Goal: Find specific page/section: Find specific page/section

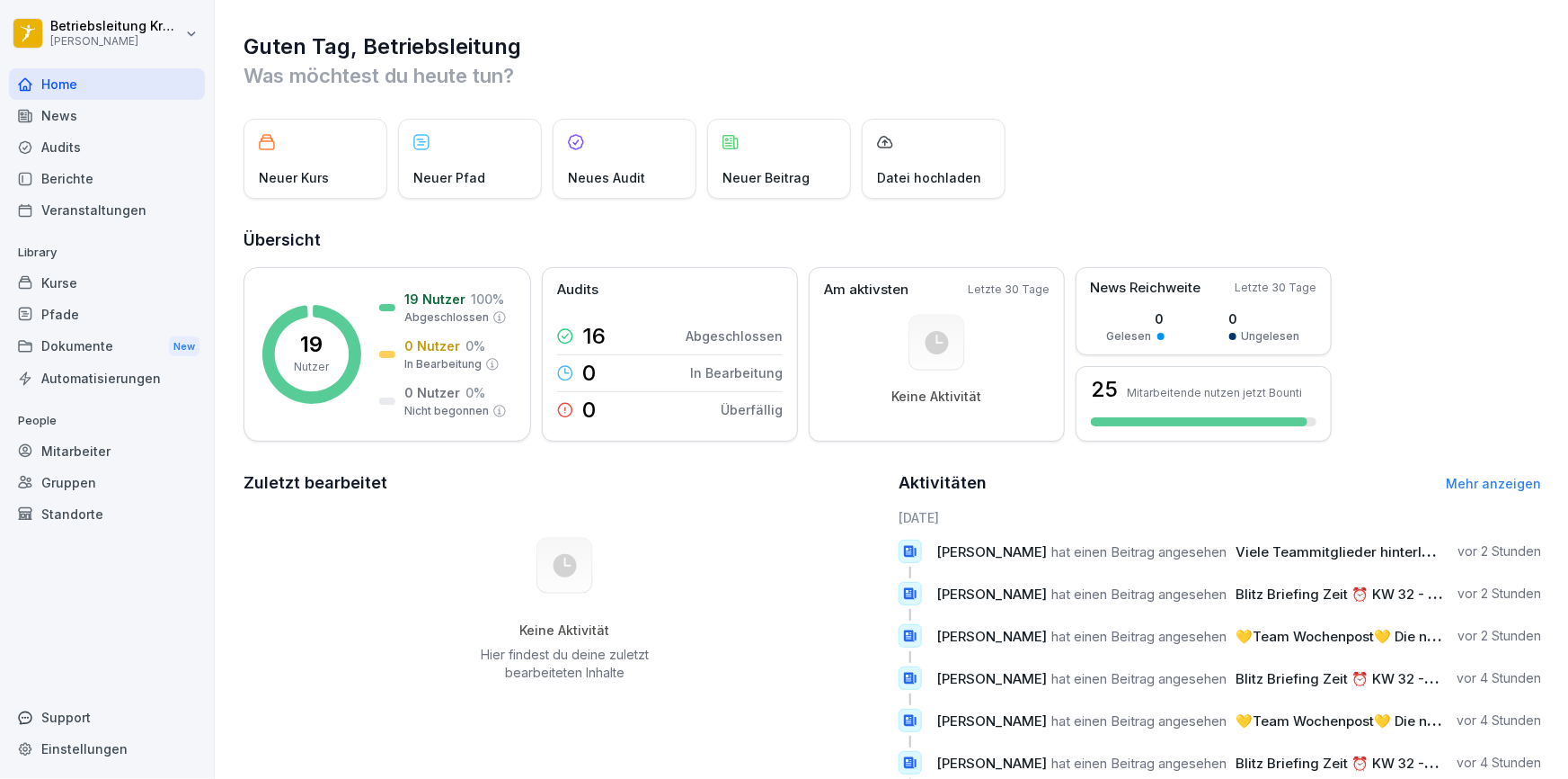
click at [118, 287] on div "Kurse" at bounding box center [107, 283] width 196 height 32
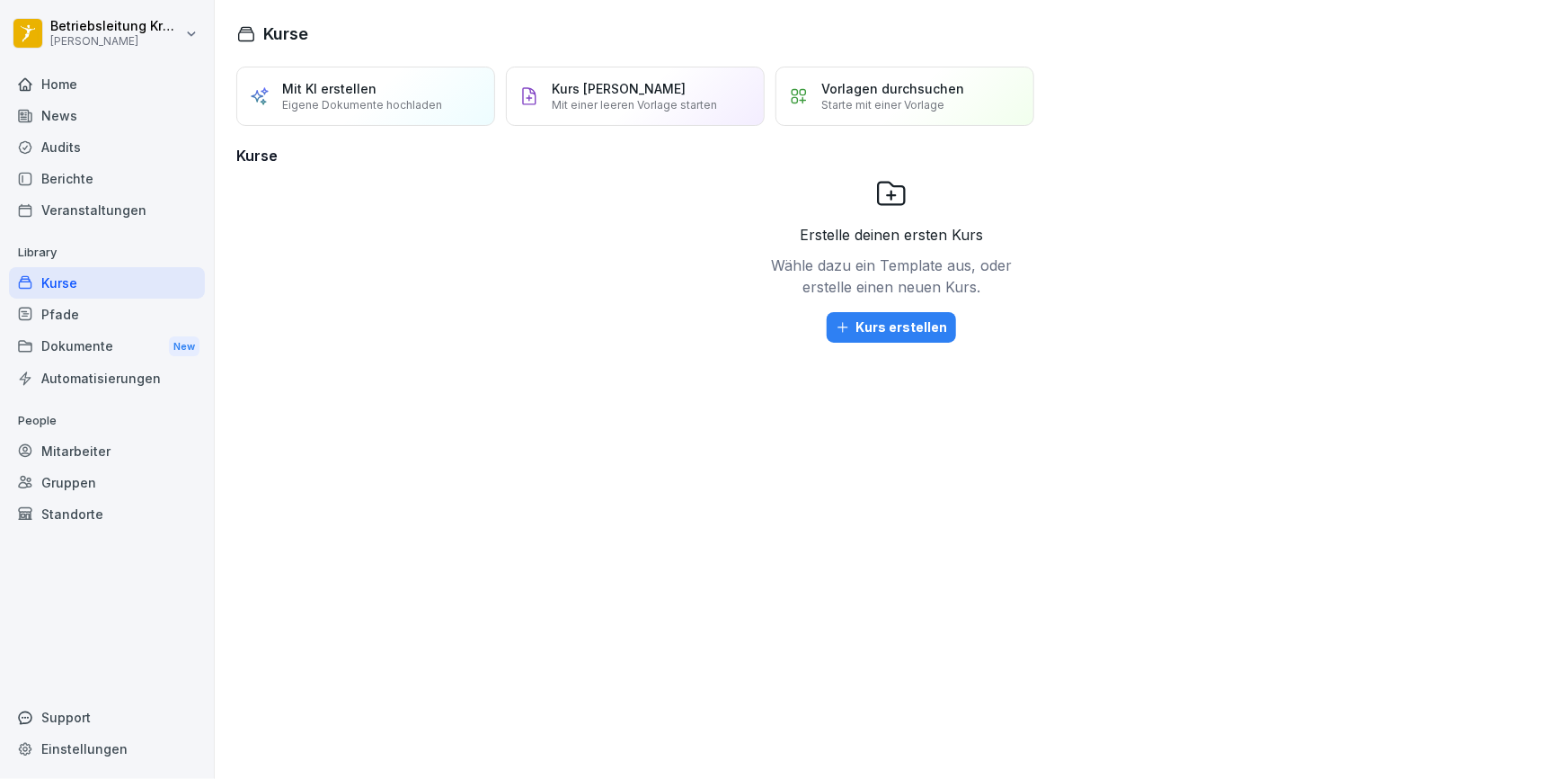
click at [105, 177] on div "Berichte" at bounding box center [107, 179] width 196 height 32
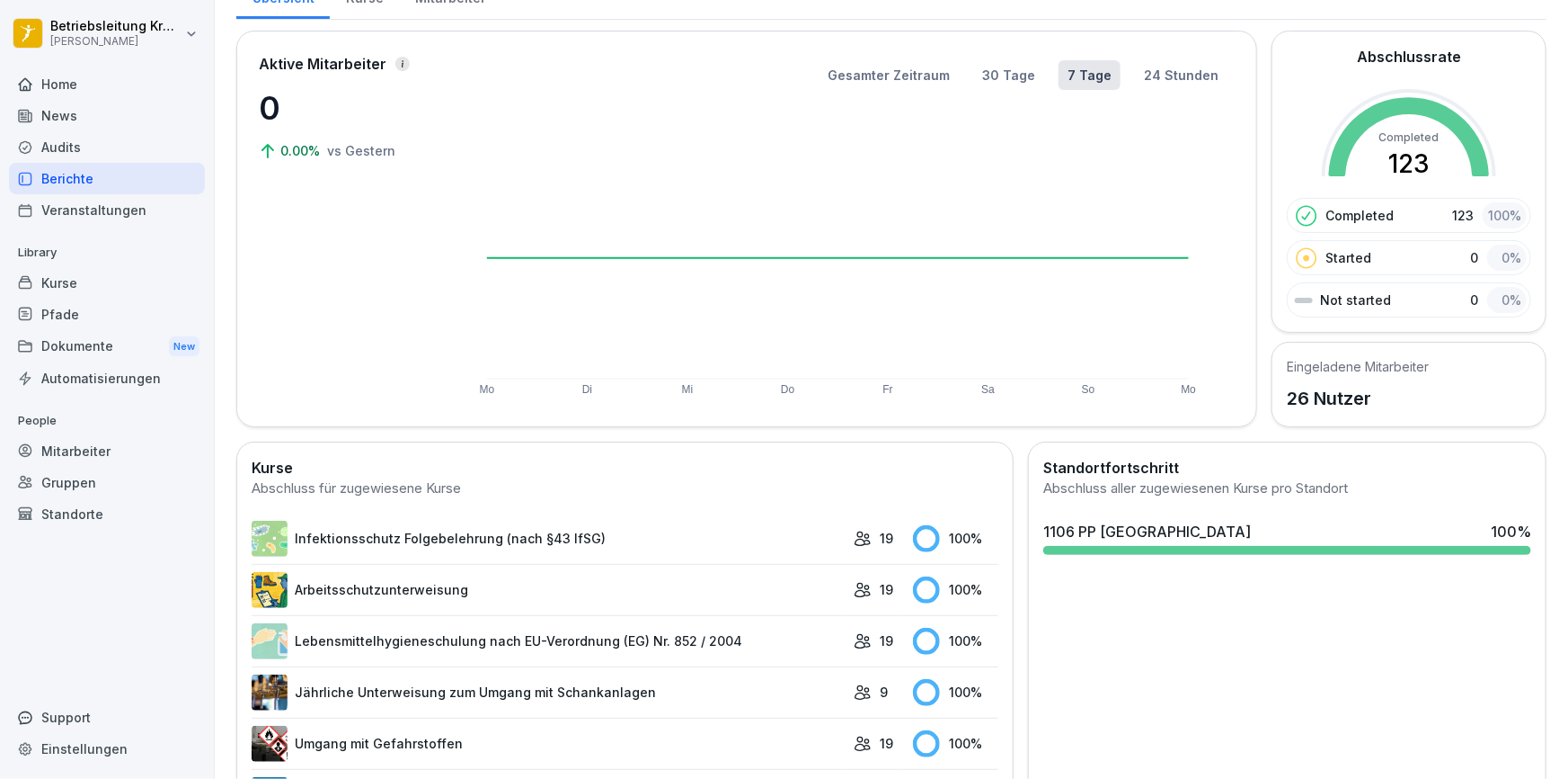
scroll to position [213, 0]
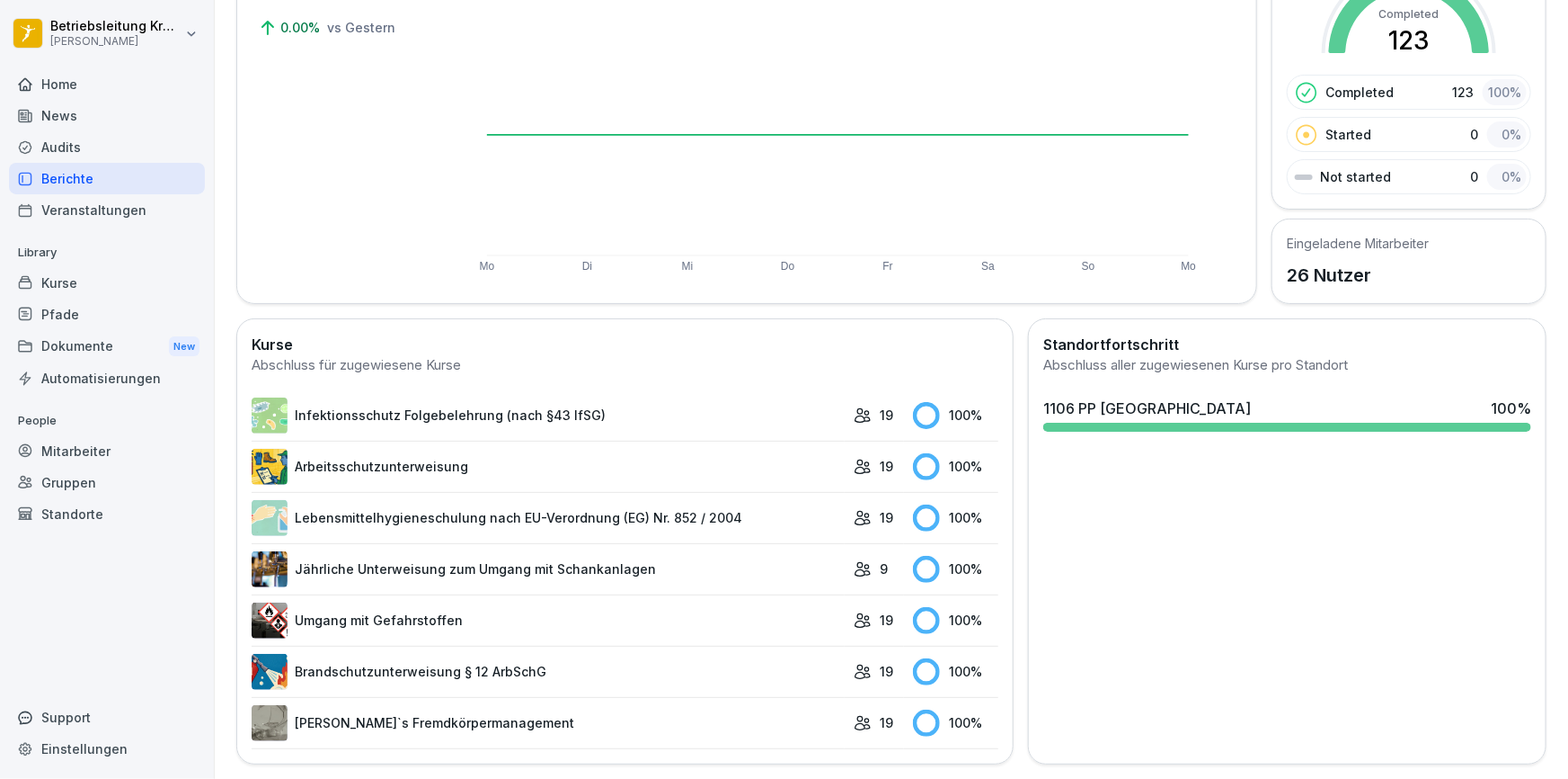
click at [1089, 397] on div "1106 PP [GEOGRAPHIC_DATA]" at bounding box center [1148, 408] width 208 height 22
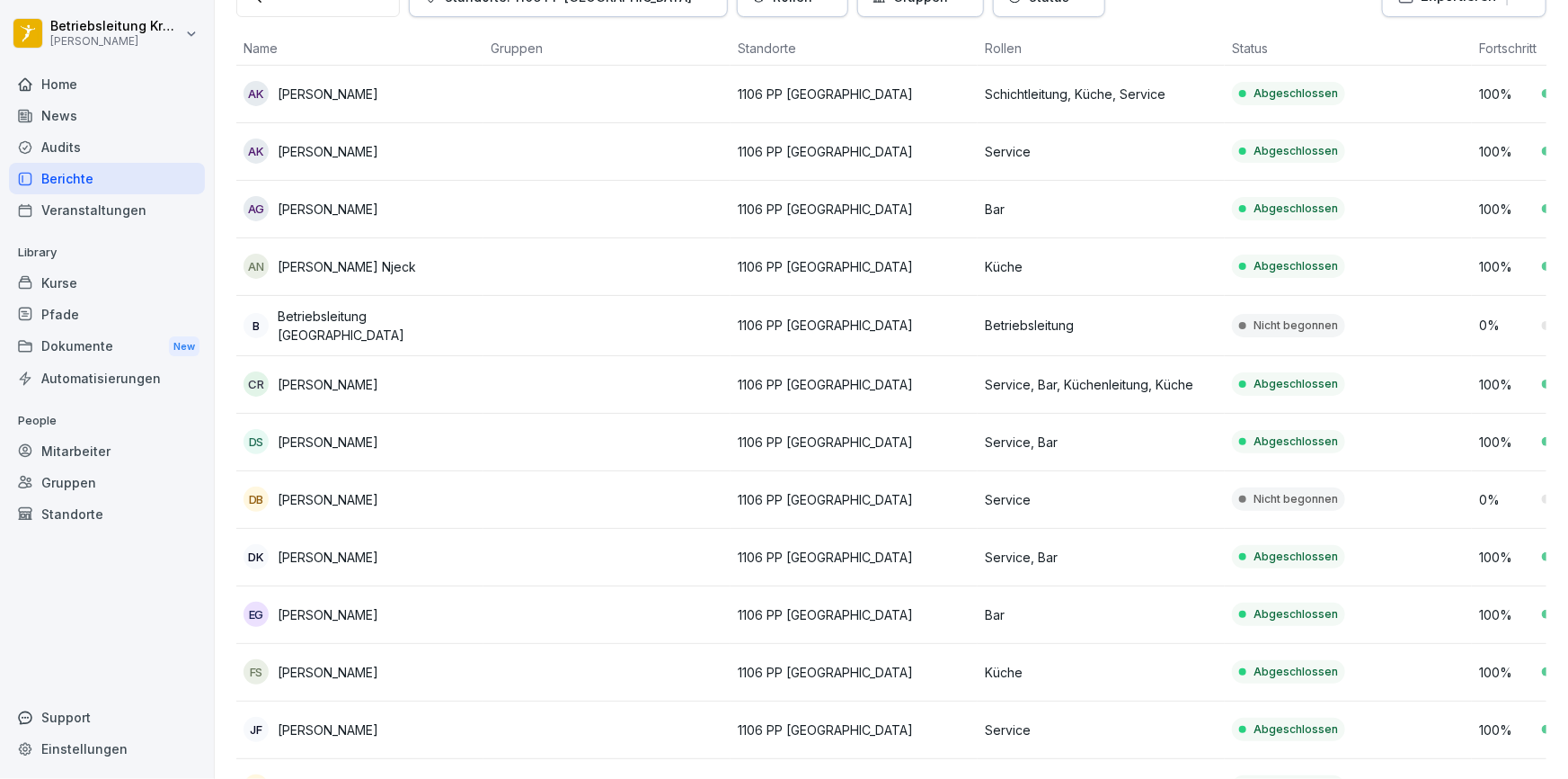
scroll to position [163, 0]
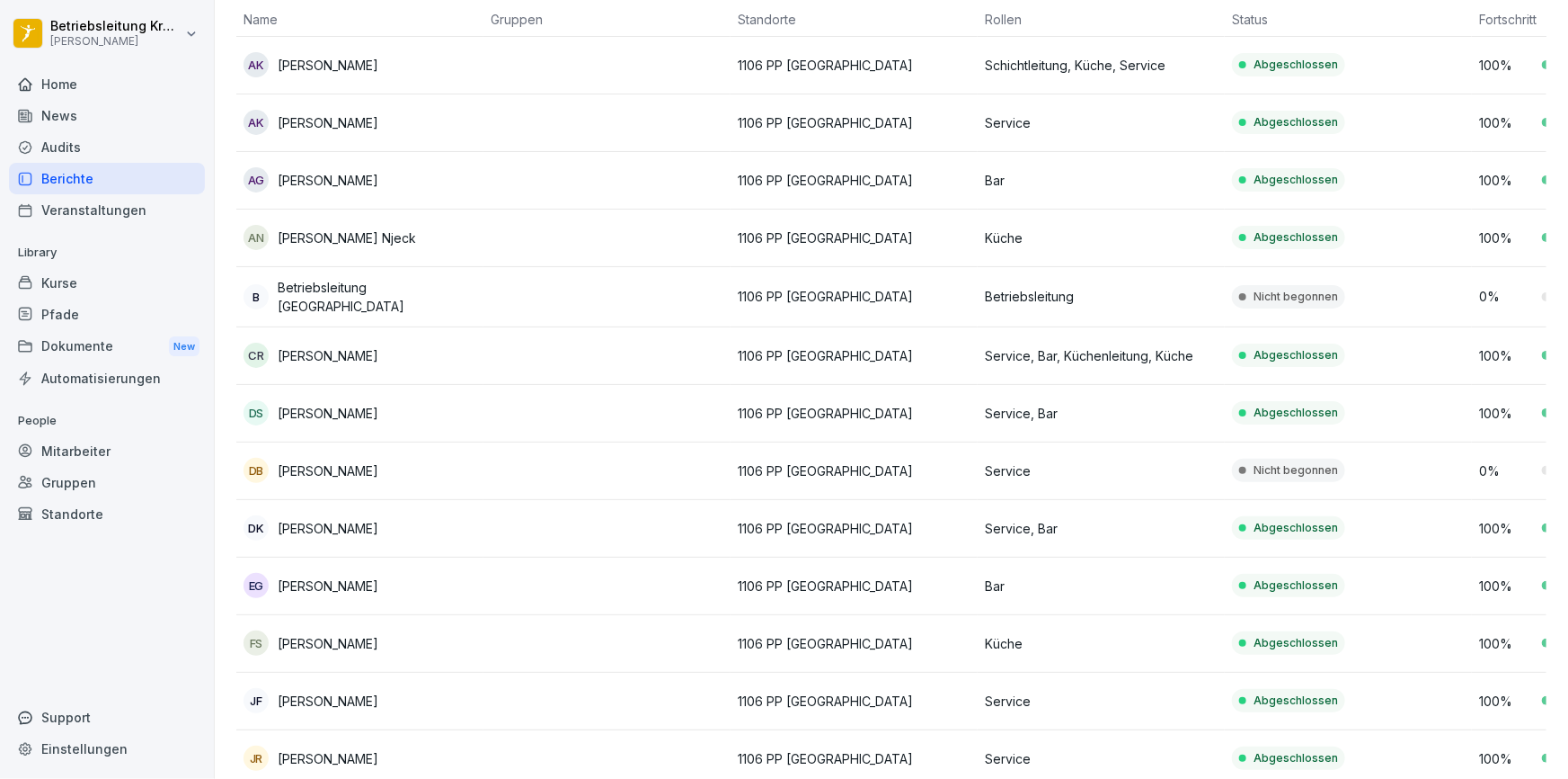
click at [1309, 472] on p "Nicht begonnen" at bounding box center [1296, 470] width 85 height 16
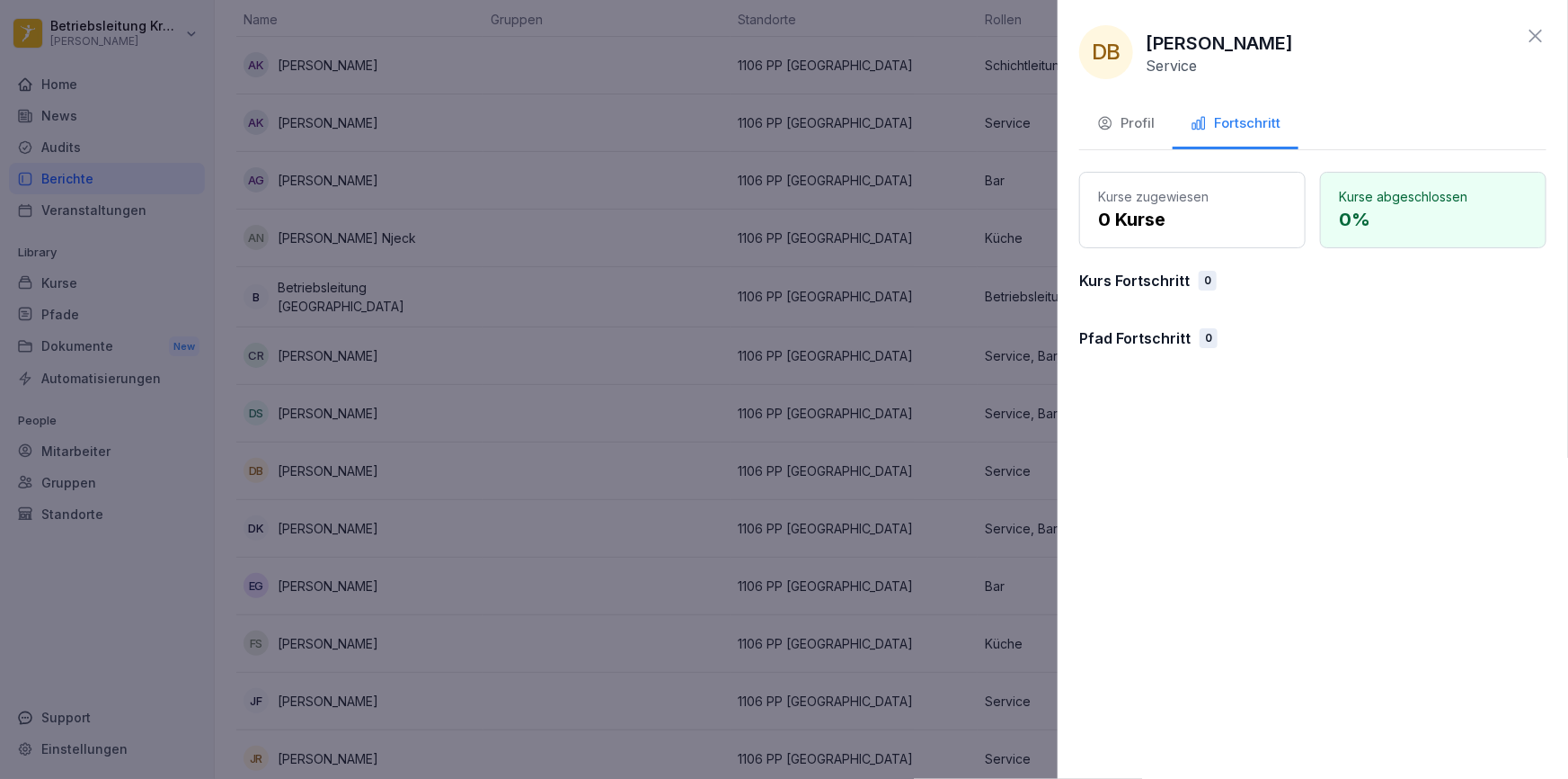
click at [1176, 224] on p "0 Kurse" at bounding box center [1192, 219] width 189 height 27
click at [1143, 114] on div "Profil" at bounding box center [1127, 123] width 58 height 21
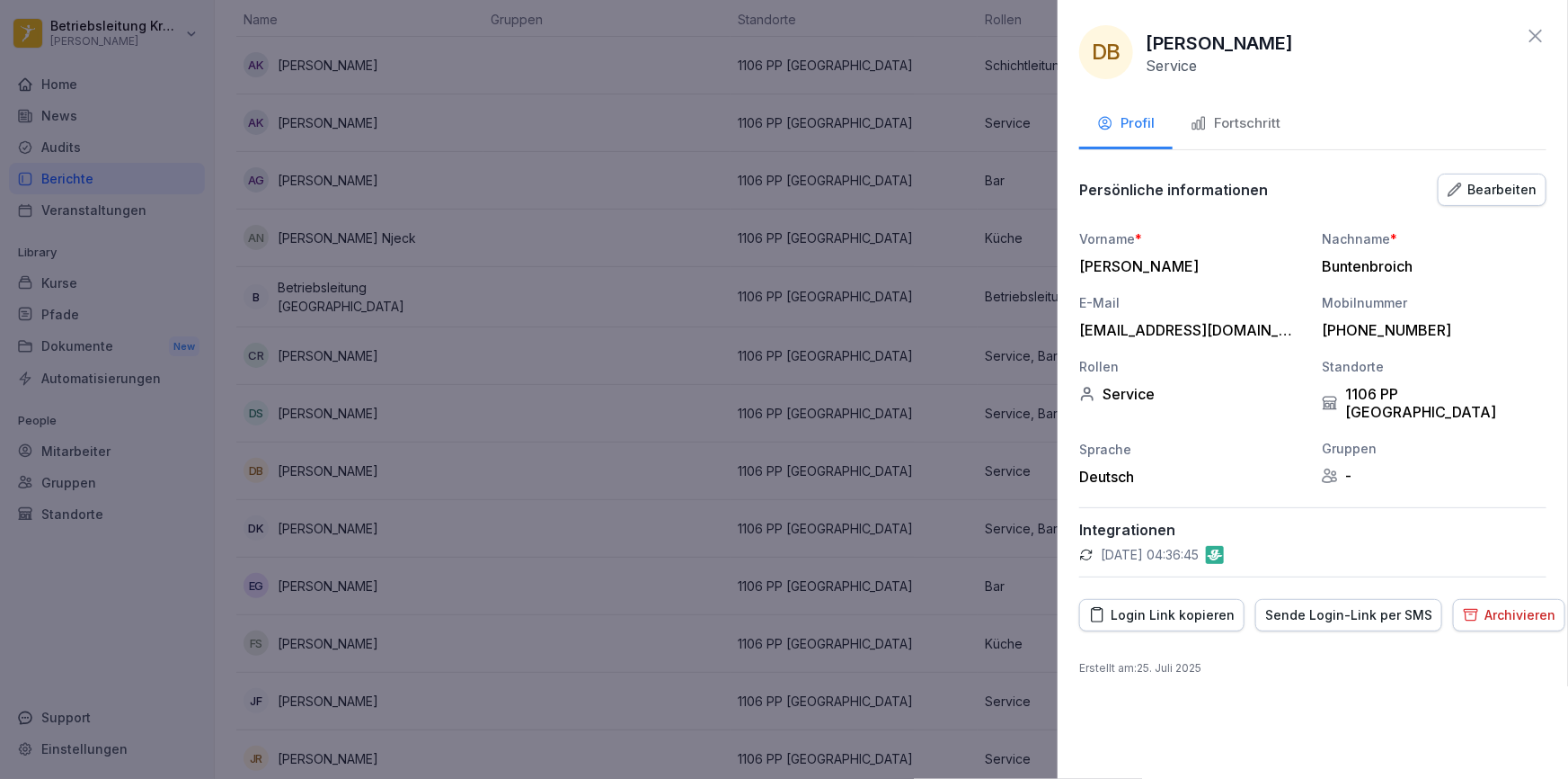
click at [1528, 32] on icon at bounding box center [1536, 36] width 22 height 22
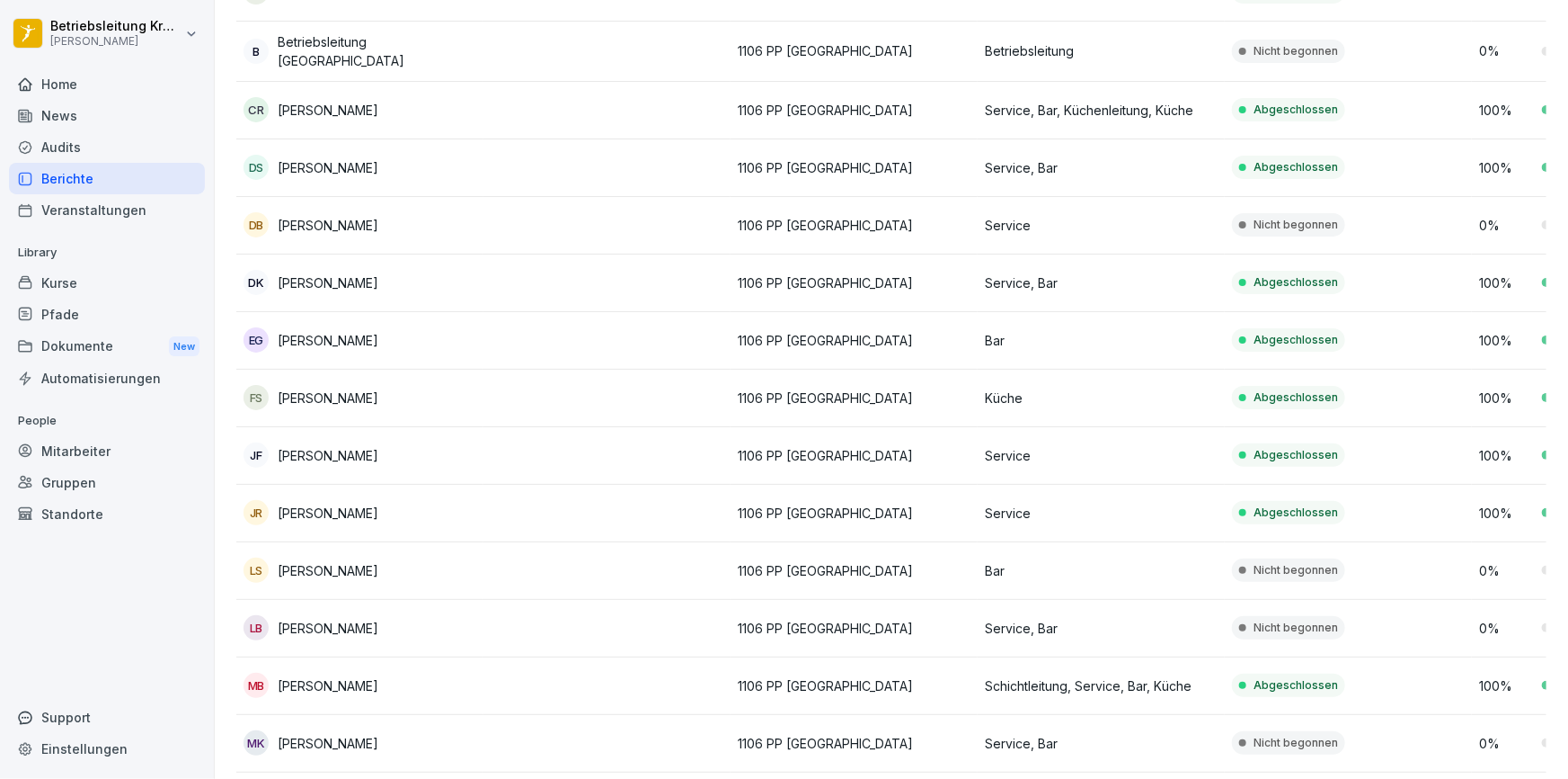
scroll to position [572, 0]
